Goal: Navigation & Orientation: Find specific page/section

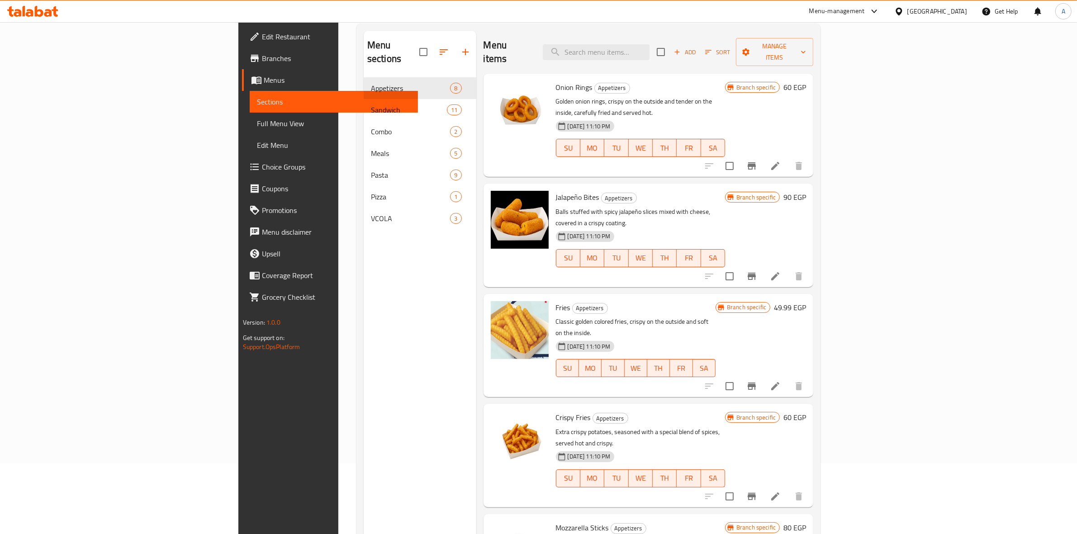
scroll to position [71, 0]
click at [36, 6] on icon at bounding box center [39, 11] width 9 height 11
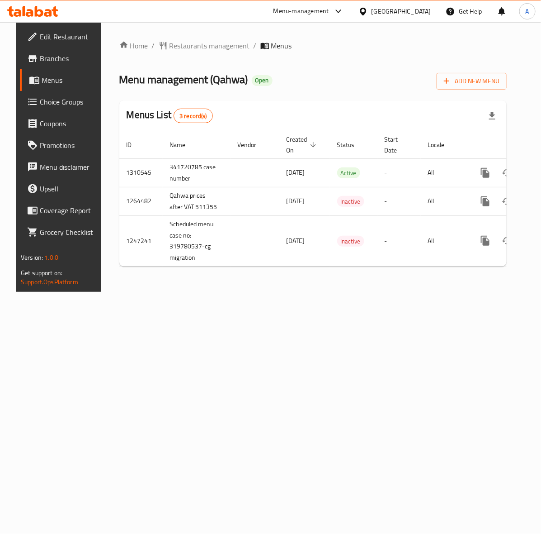
click at [40, 60] on span "Branches" at bounding box center [70, 58] width 60 height 11
